Goal: Contribute content: Add original content to the website for others to see

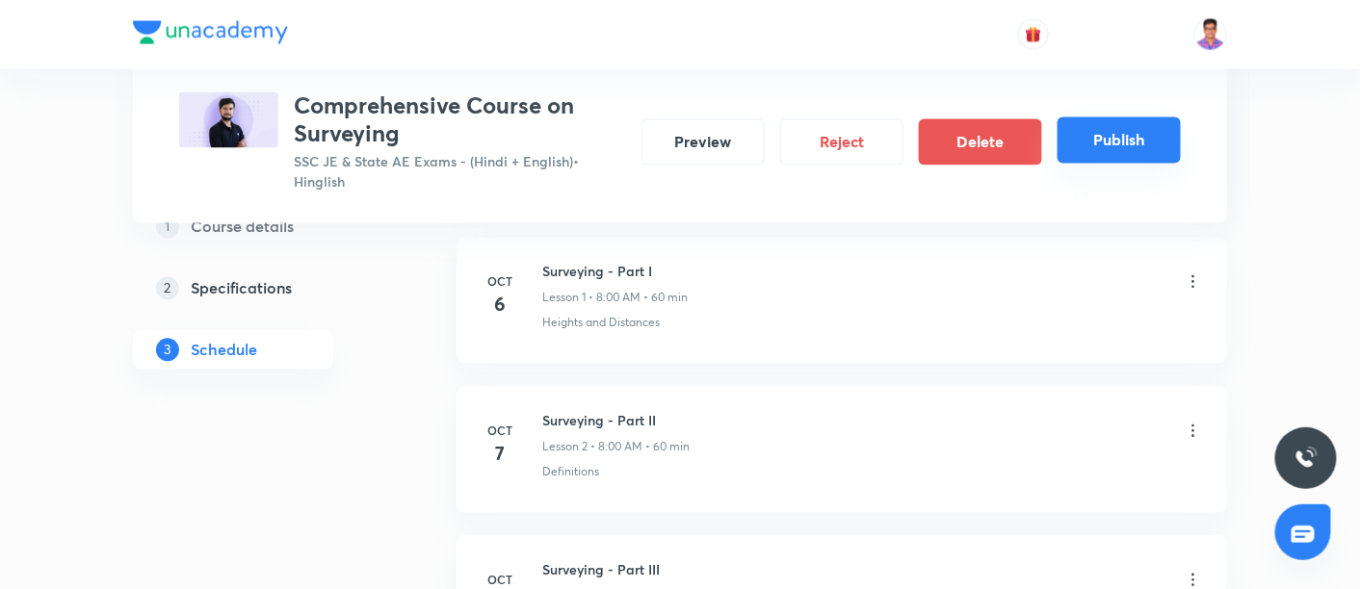
click at [1159, 139] on button "Publish" at bounding box center [1119, 141] width 123 height 46
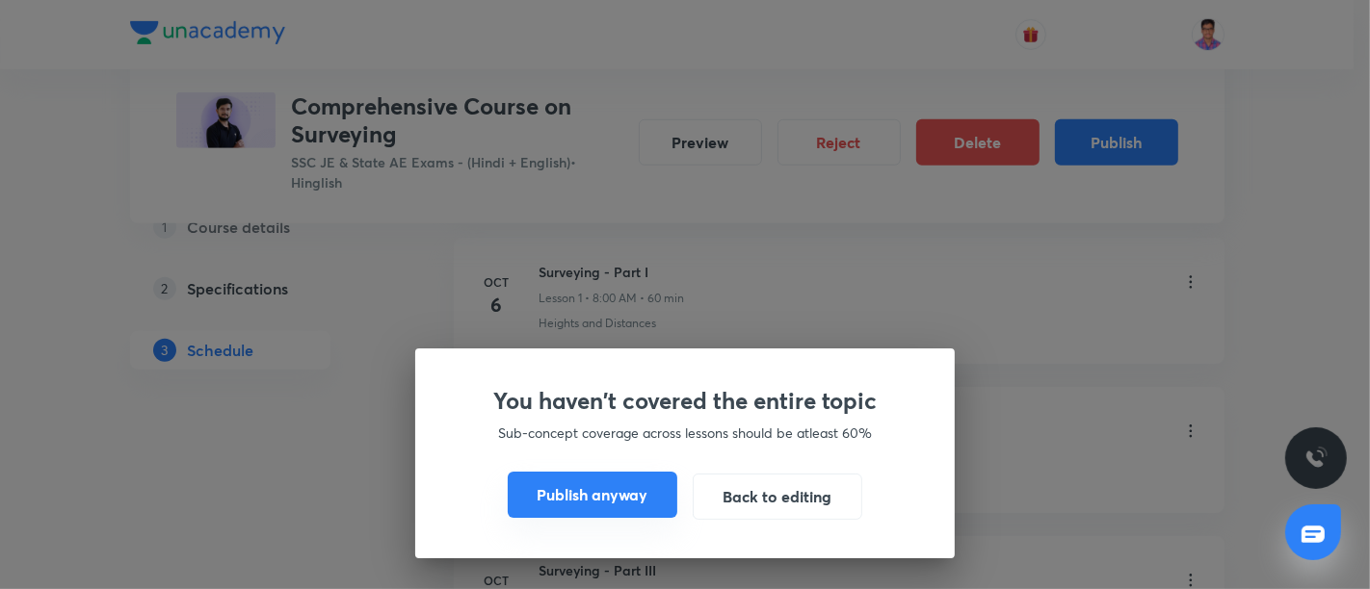
click at [625, 492] on button "Publish anyway" at bounding box center [593, 495] width 170 height 46
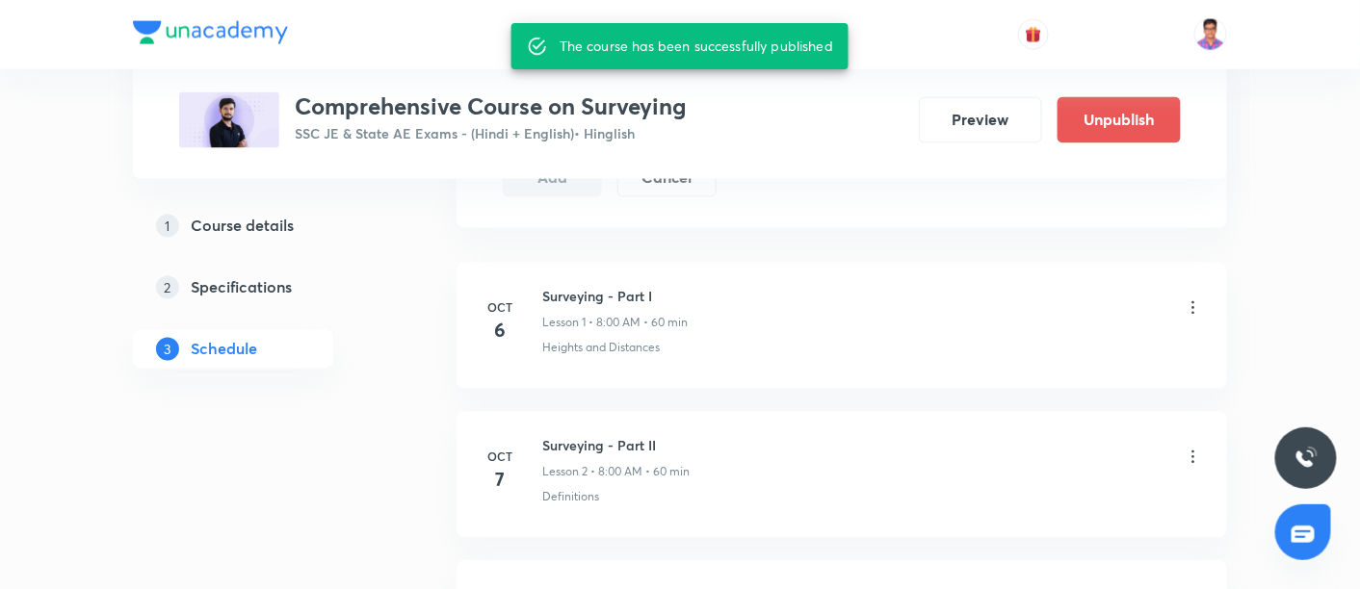
scroll to position [1029, 0]
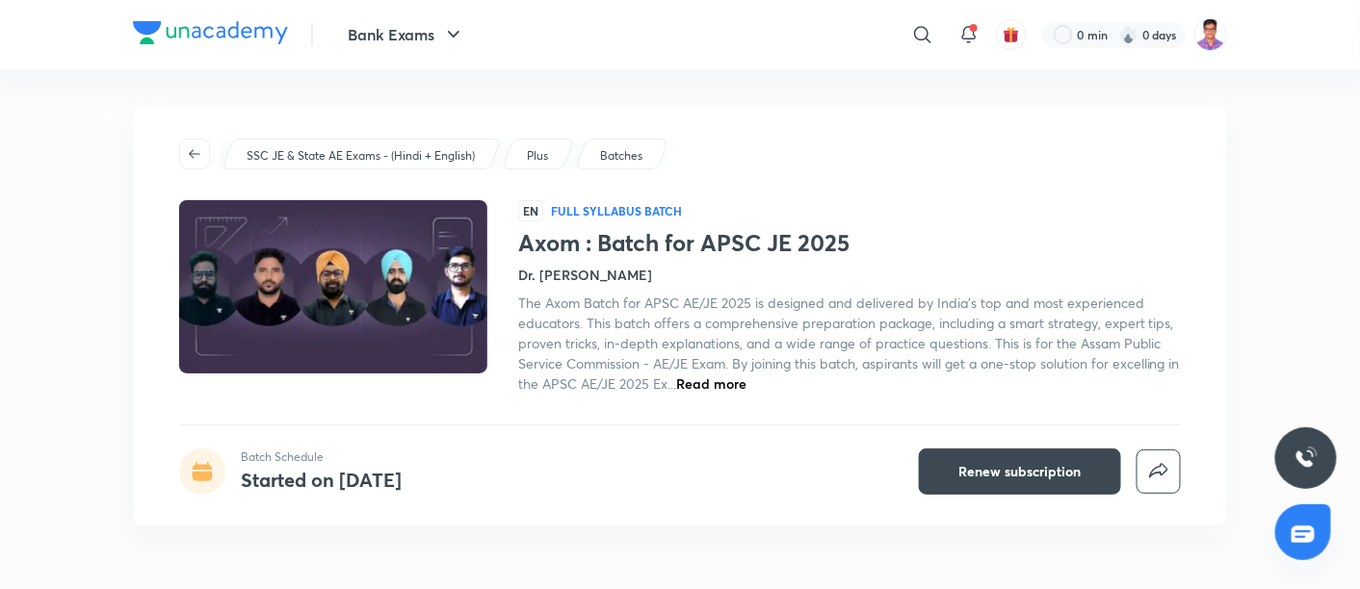
click at [872, 181] on div "SSC JE & State AE Exams - (Hindi + English) Plus Batches EN Full Syllabus Batch…" at bounding box center [680, 317] width 1094 height 418
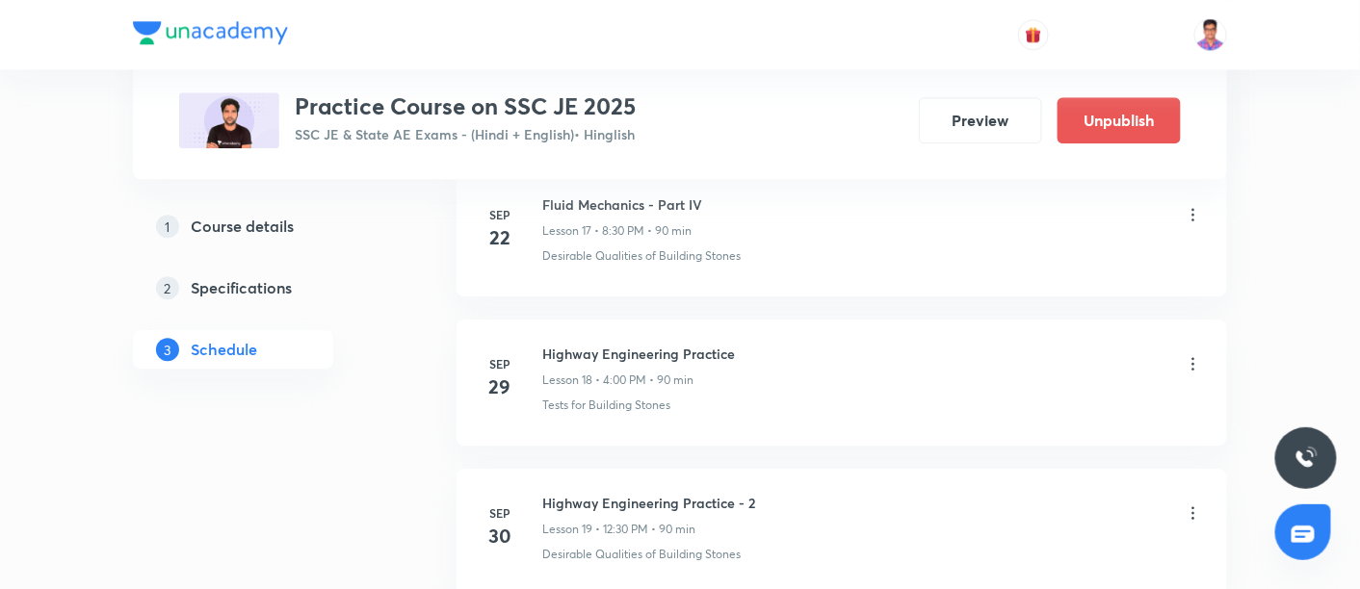
scroll to position [3904, 0]
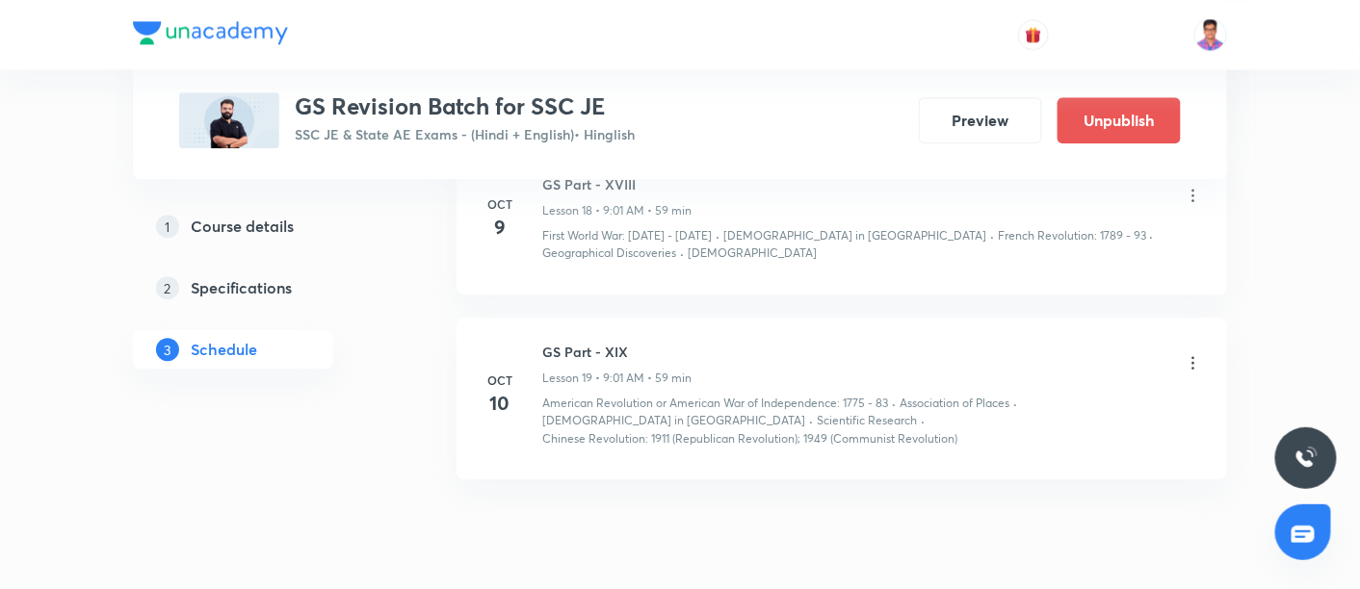
scroll to position [3938, 0]
